Goal: Transaction & Acquisition: Purchase product/service

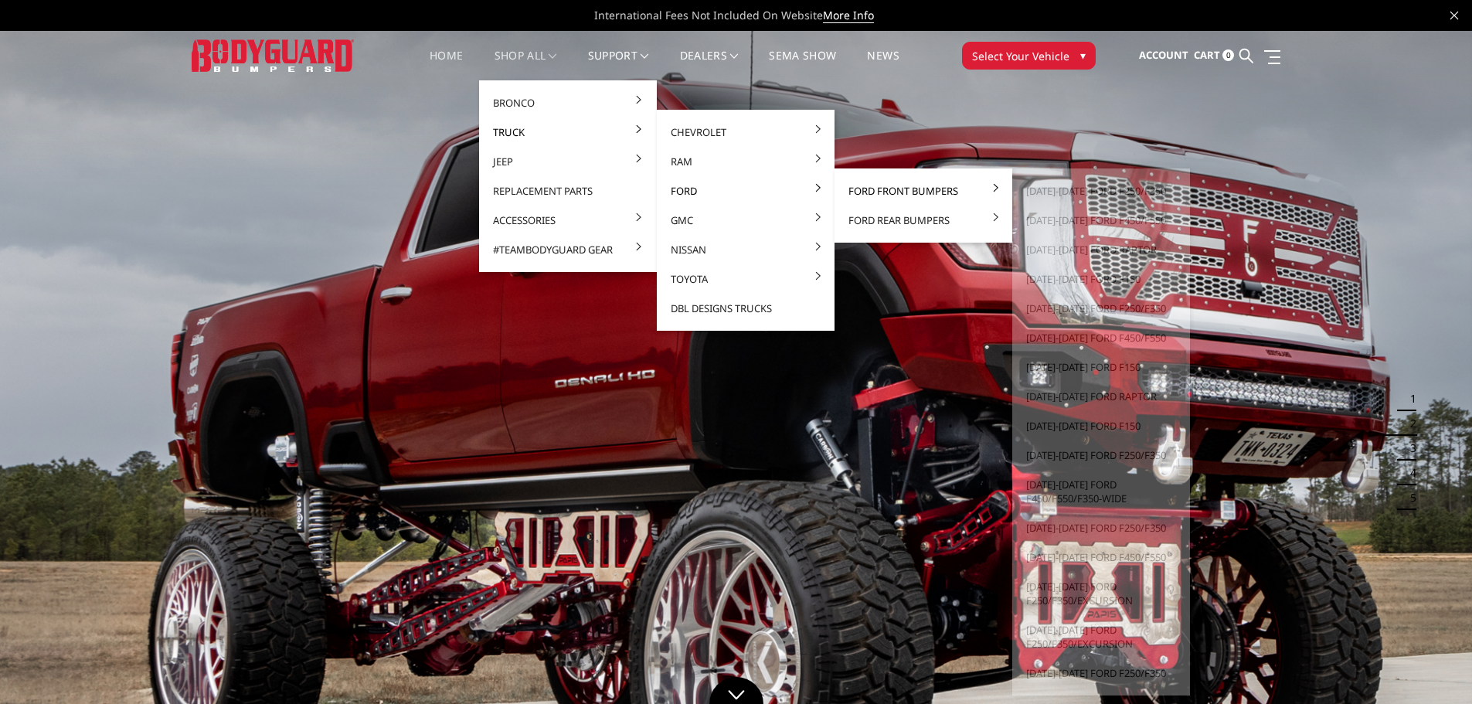
click at [898, 190] on link "Ford Front Bumpers" at bounding box center [923, 190] width 165 height 29
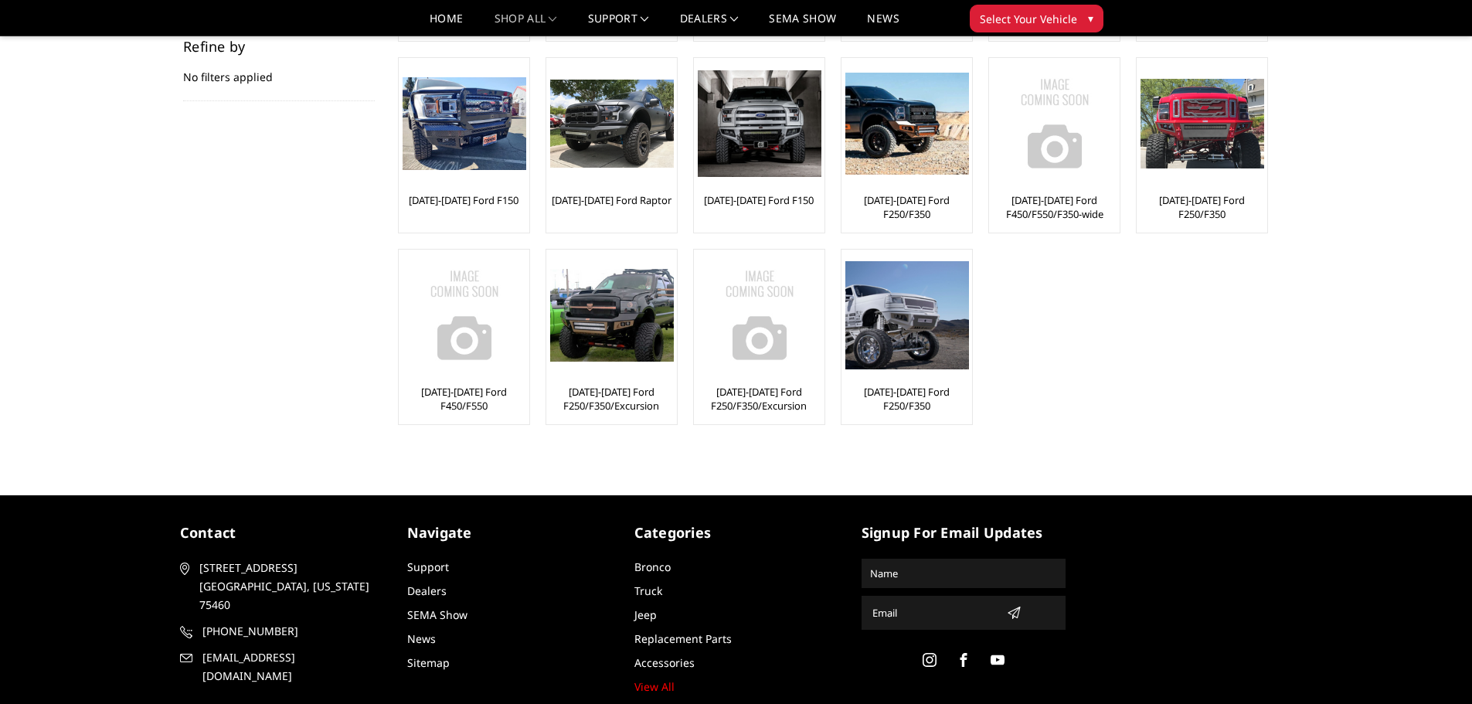
scroll to position [309, 0]
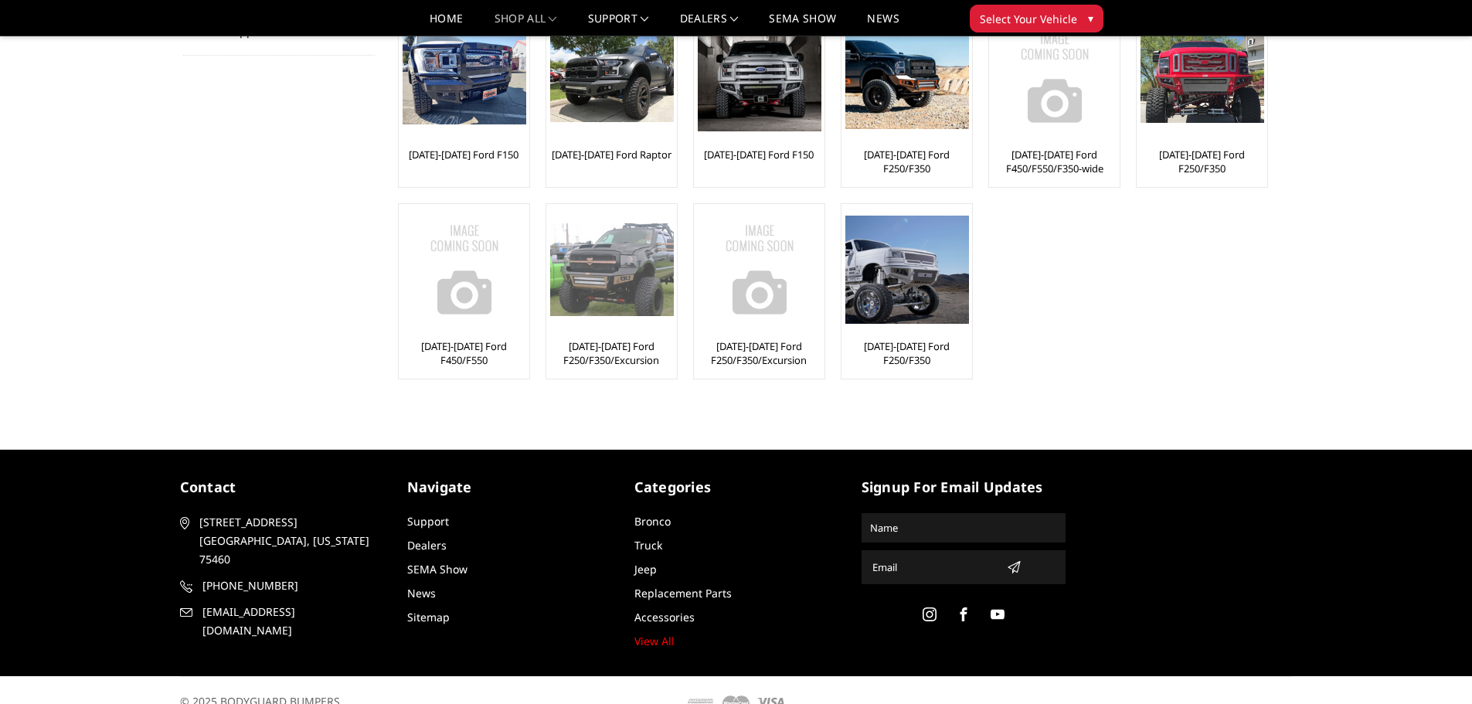
click at [602, 301] on img at bounding box center [612, 269] width 124 height 92
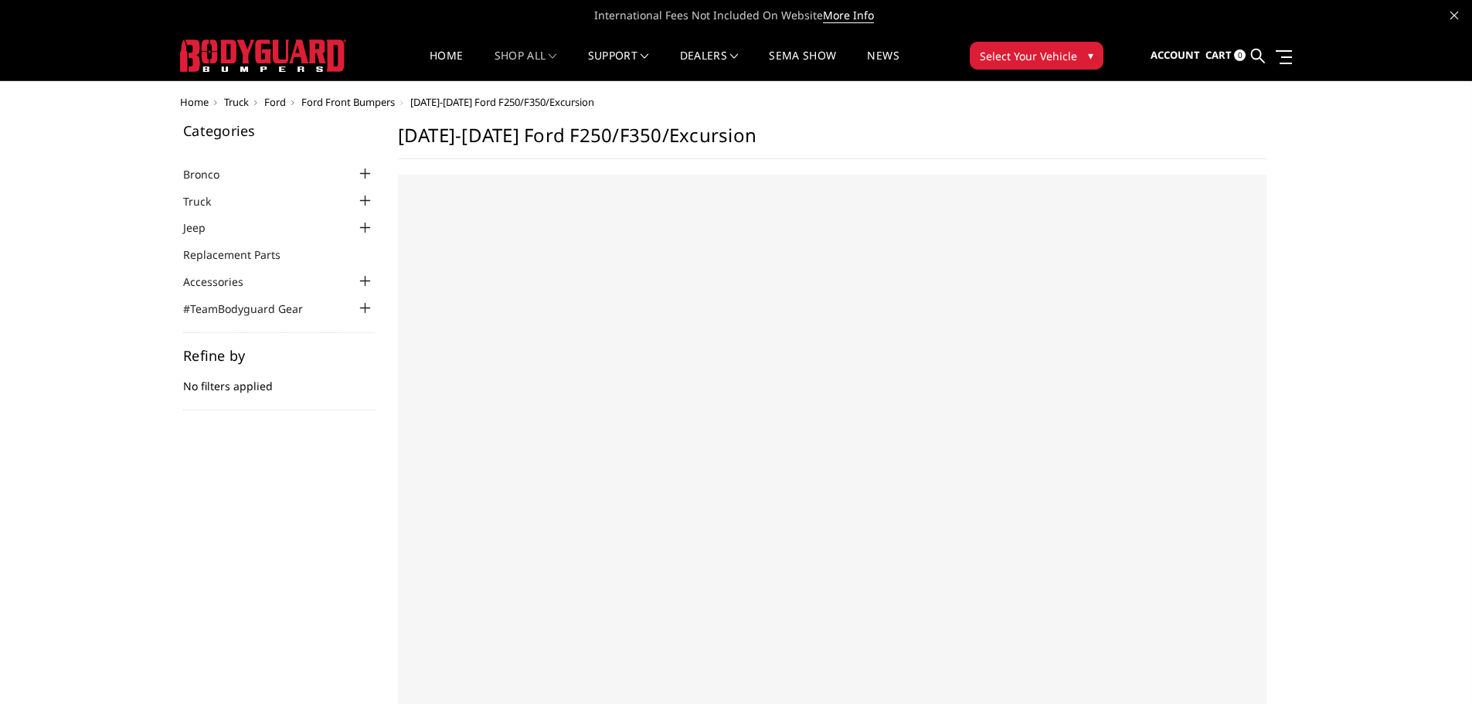
select select "US"
